Goal: Use online tool/utility: Utilize a website feature to perform a specific function

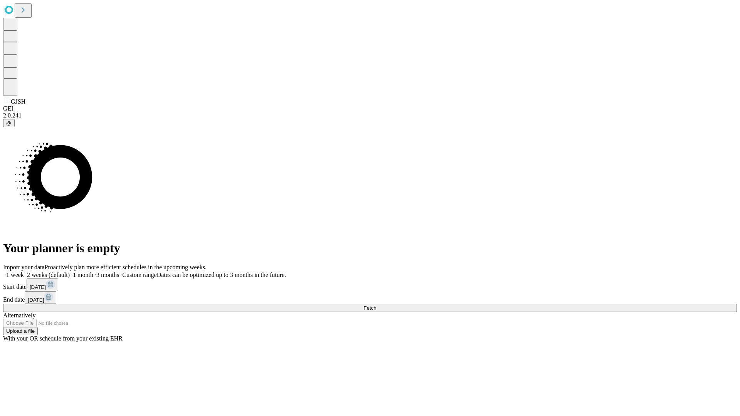
click at [376, 305] on span "Fetch" at bounding box center [369, 308] width 13 height 6
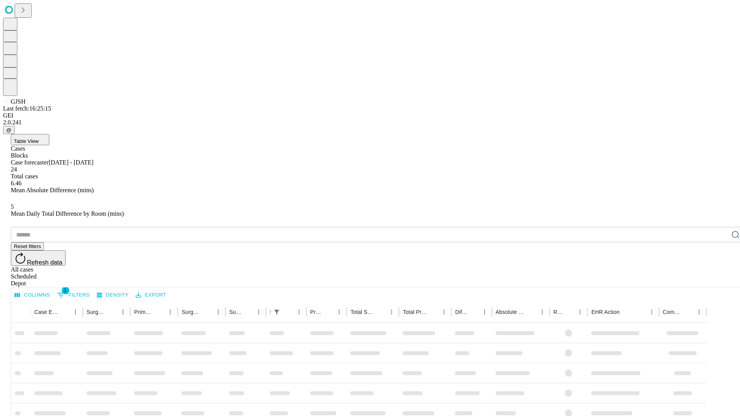
click at [39, 138] on span "Table View" at bounding box center [26, 141] width 25 height 6
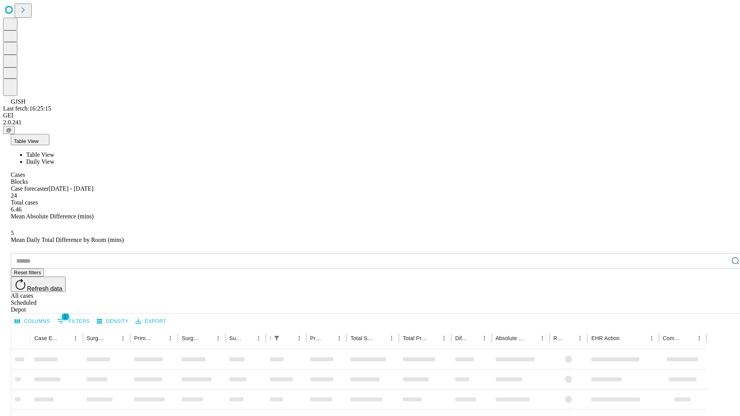
click at [54, 158] on span "Daily View" at bounding box center [40, 161] width 28 height 7
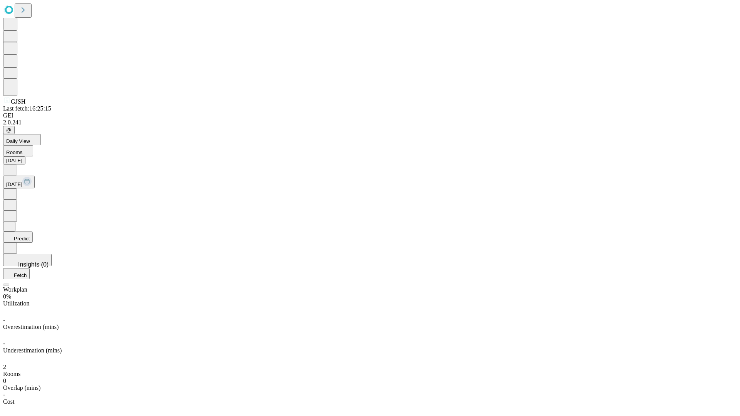
click at [33, 232] on button "Predict" at bounding box center [18, 237] width 30 height 11
